Goal: Communication & Community: Ask a question

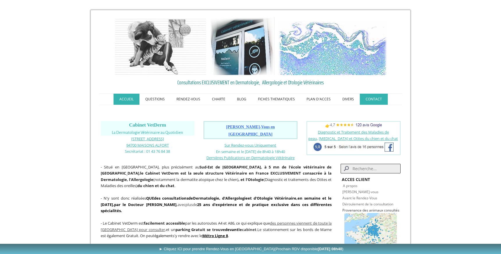
click at [372, 97] on link "CONTACT" at bounding box center [373, 99] width 28 height 11
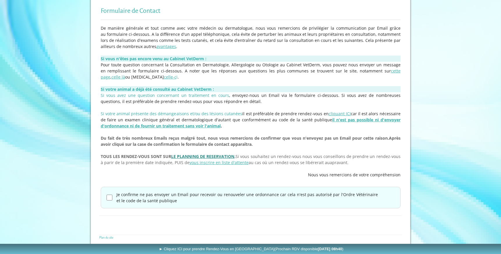
scroll to position [115, 0]
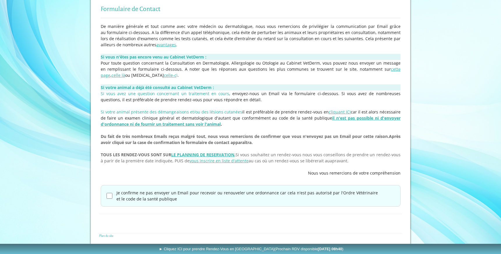
click at [203, 194] on label "Je confirme ne pas envoyer un Email pour recevoir ou renouveler une ordonnance …" at bounding box center [246, 196] width 261 height 12
click at [112, 194] on input "Je confirme ne pas envoyer un Email pour recevoir ou renouveler une ordonnance …" at bounding box center [109, 196] width 6 height 6
checkbox input "true"
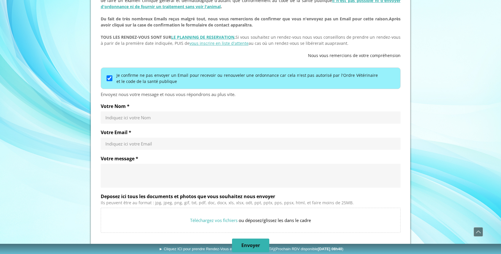
scroll to position [235, 0]
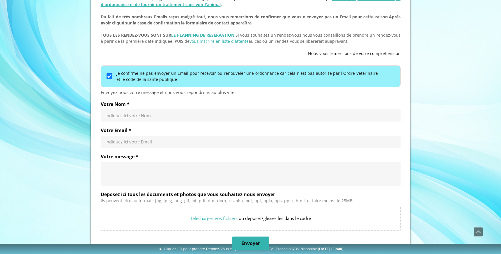
click at [179, 121] on div "Indiquez ici votre Nom" at bounding box center [251, 115] width 300 height 12
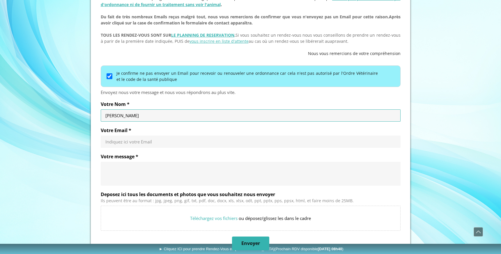
type input "[PERSON_NAME]"
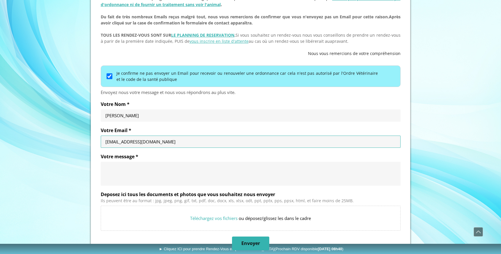
type input "[EMAIL_ADDRESS][DOMAIN_NAME]"
click at [164, 169] on textarea "Votre message *" at bounding box center [250, 173] width 290 height 17
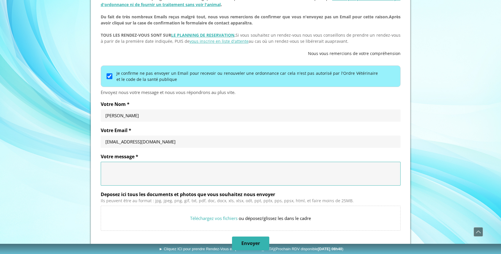
paste textarea "Bonjour, J’espère que vous allez bien ! Comme convenu, voici un petit point d’é…"
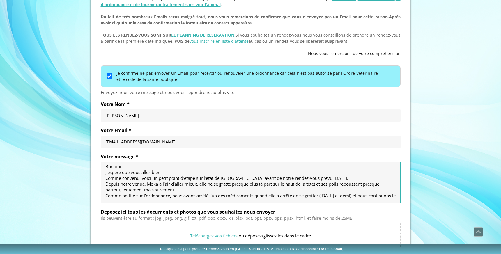
scroll to position [0, 0]
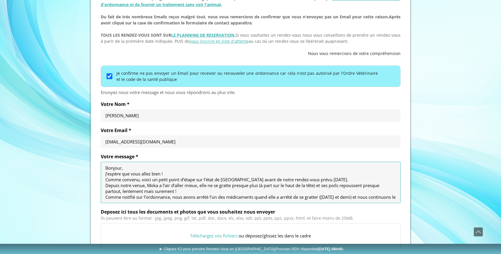
click at [153, 166] on textarea "Bonjour, J’espère que vous allez bien ! Comme convenu, voici un petit point d’é…" at bounding box center [250, 182] width 290 height 35
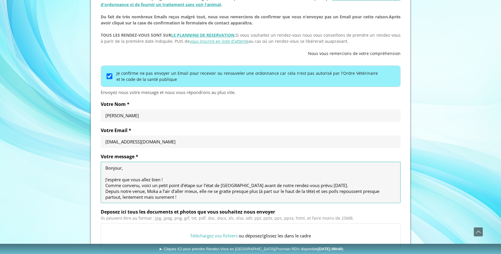
click at [172, 178] on textarea "Bonjour, J’espère que vous allez bien ! Comme convenu, voici un petit point d’é…" at bounding box center [250, 182] width 290 height 35
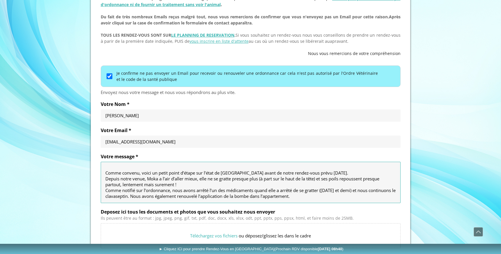
scroll to position [26, 0]
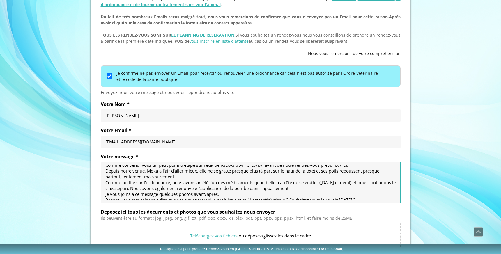
click at [332, 168] on textarea "Bonjour, J’espère que vous allez bien ! Comme convenu, voici un petit point d’é…" at bounding box center [250, 182] width 290 height 35
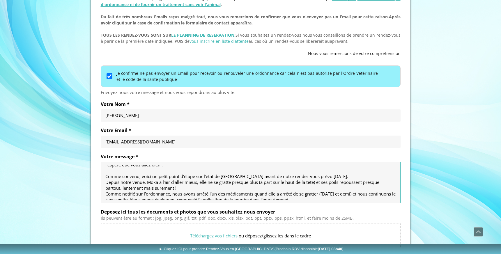
scroll to position [10, 0]
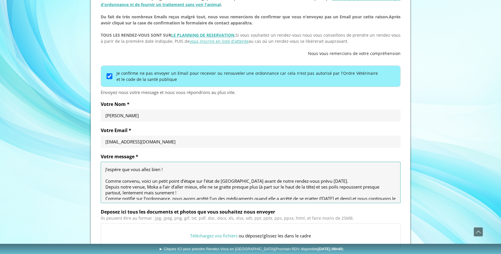
click at [329, 181] on textarea "Bonjour, J’espère que vous allez bien ! Comme convenu, voici un petit point d’é…" at bounding box center [250, 182] width 290 height 35
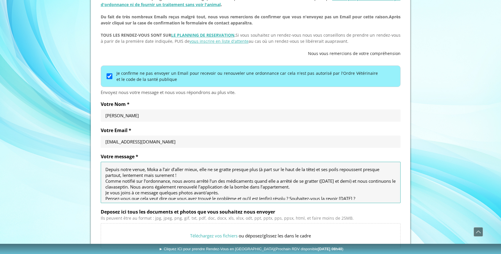
scroll to position [34, 0]
click at [182, 175] on textarea "Bonjour, J’espère que vous allez bien ! Comme convenu, voici un petit point d’é…" at bounding box center [250, 182] width 290 height 35
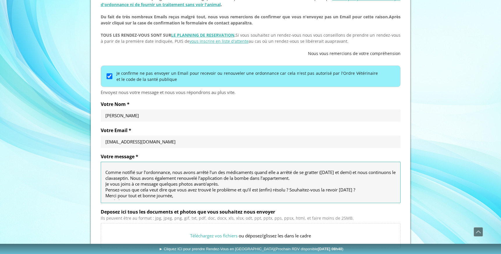
scroll to position [48, 0]
click at [328, 177] on textarea "Bonjour, J’espère que vous allez bien ! Comme convenu, voici un petit point d’é…" at bounding box center [250, 182] width 290 height 35
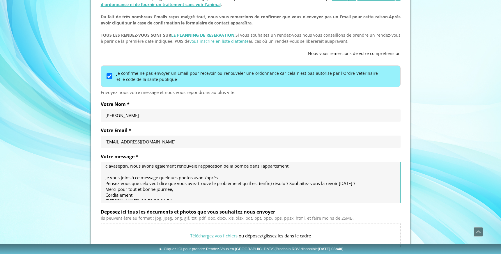
scroll to position [63, 0]
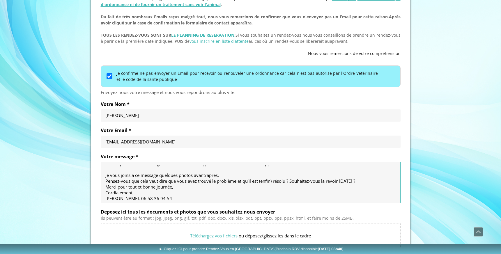
click at [248, 176] on textarea "Bonjour, J’espère que vous allez bien ! Comme convenu, voici un petit point d’é…" at bounding box center [250, 182] width 290 height 35
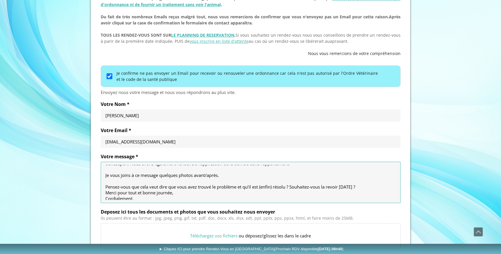
scroll to position [70, 0]
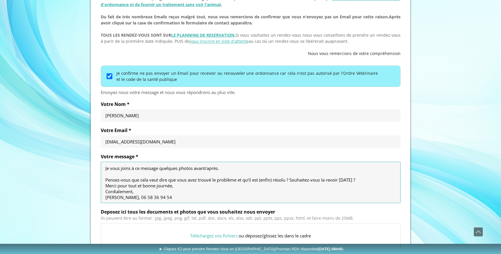
click at [369, 181] on textarea "Bonjour, J’espère que vous allez bien ! Comme convenu, voici un petit point d’é…" at bounding box center [250, 182] width 290 height 35
click at [197, 187] on textarea "Bonjour, J’espère que vous allez bien ! Comme convenu, voici un petit point d’é…" at bounding box center [250, 182] width 290 height 35
click at [181, 193] on textarea "Bonjour, J’espère que vous allez bien ! Comme convenu, voici un petit point d’é…" at bounding box center [250, 182] width 290 height 35
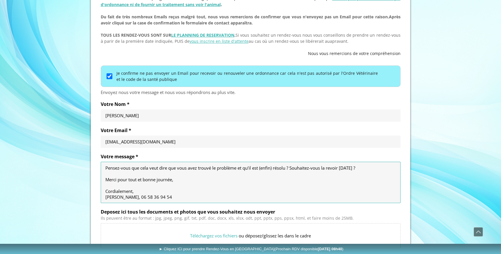
click at [141, 186] on textarea "Bonjour, J’espère que vous allez bien ! Comme convenu, voici un petit point d’é…" at bounding box center [250, 182] width 290 height 35
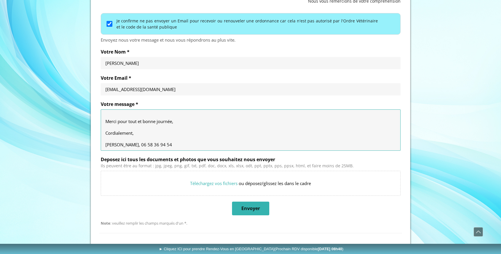
scroll to position [291, 0]
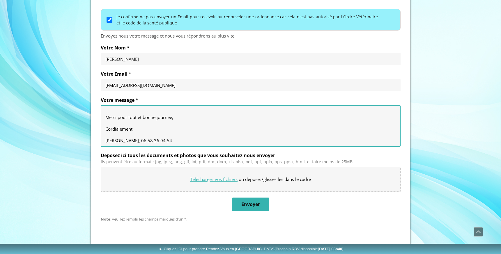
type textarea "Bonjour, J’espère que vous allez bien ! Comme convenu, voici un petit point d’é…"
click at [225, 180] on input "Deposez ici tous les documents et photos que vous souhaitez nous envoyer" at bounding box center [250, 179] width 299 height 24
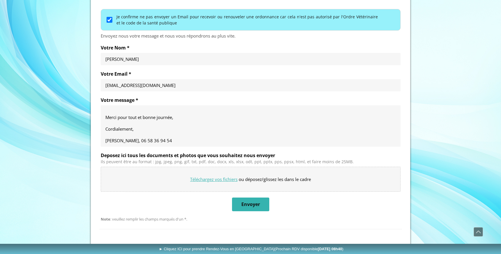
type input "C:\fakepath\Moka après1.jpeg"
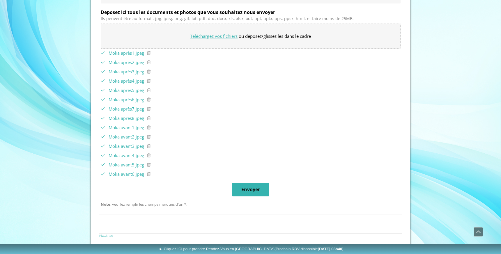
scroll to position [435, 0]
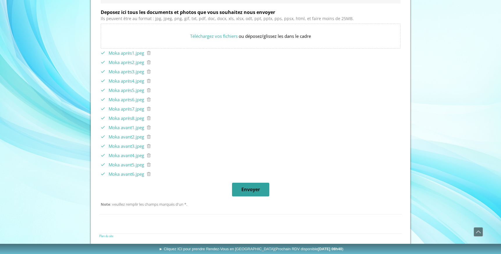
click at [249, 189] on span "Envoyer" at bounding box center [250, 189] width 19 height 6
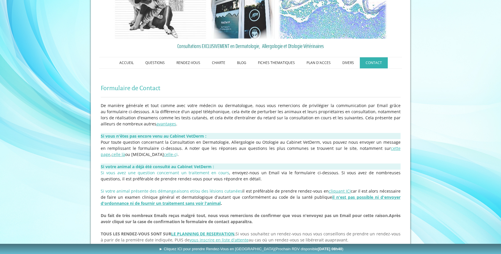
scroll to position [172, 0]
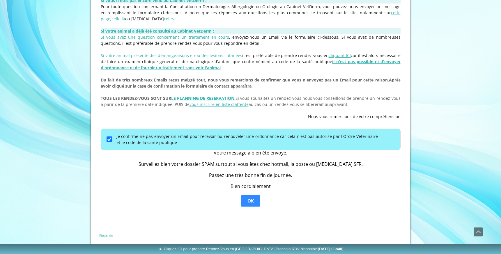
click at [248, 201] on span "OK" at bounding box center [250, 201] width 6 height 6
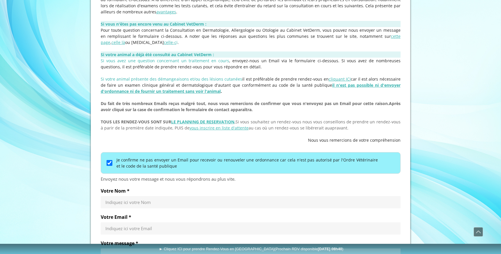
scroll to position [0, 0]
